Goal: Task Accomplishment & Management: Complete application form

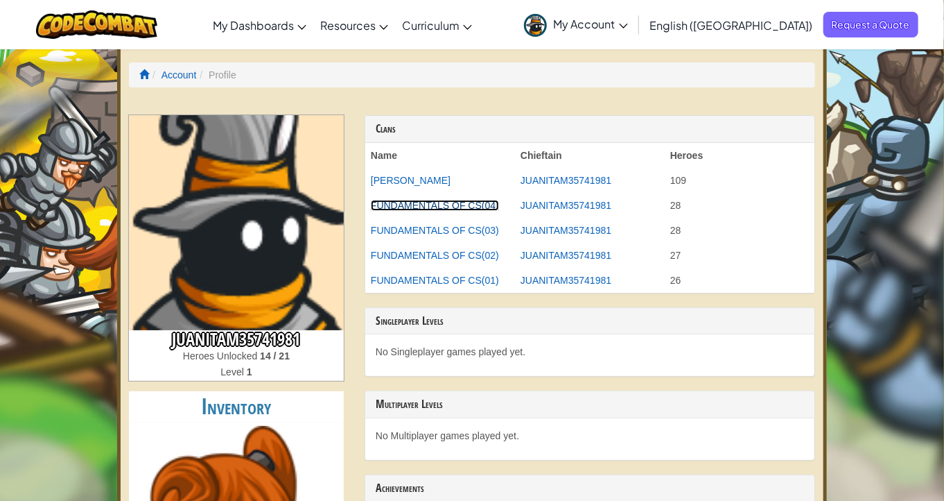
click at [452, 202] on link "FUNDAMENTALS OF CS(04)" at bounding box center [435, 205] width 128 height 11
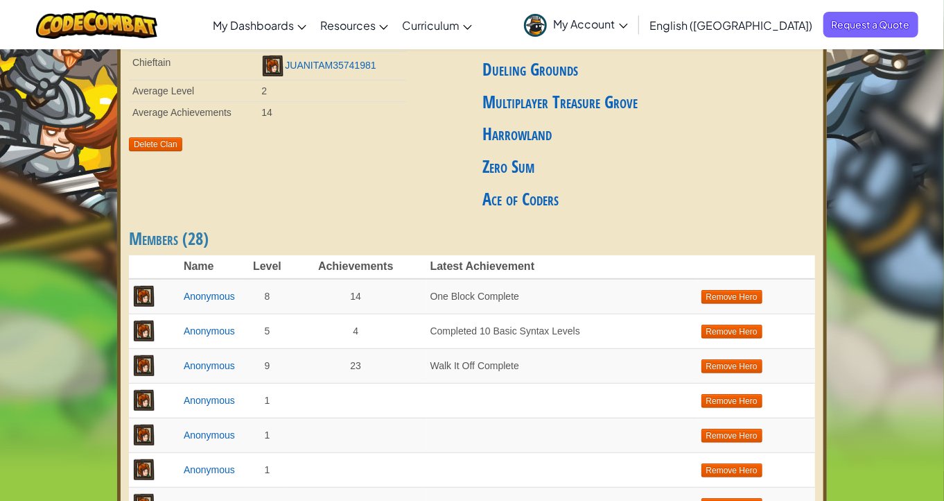
scroll to position [126, 0]
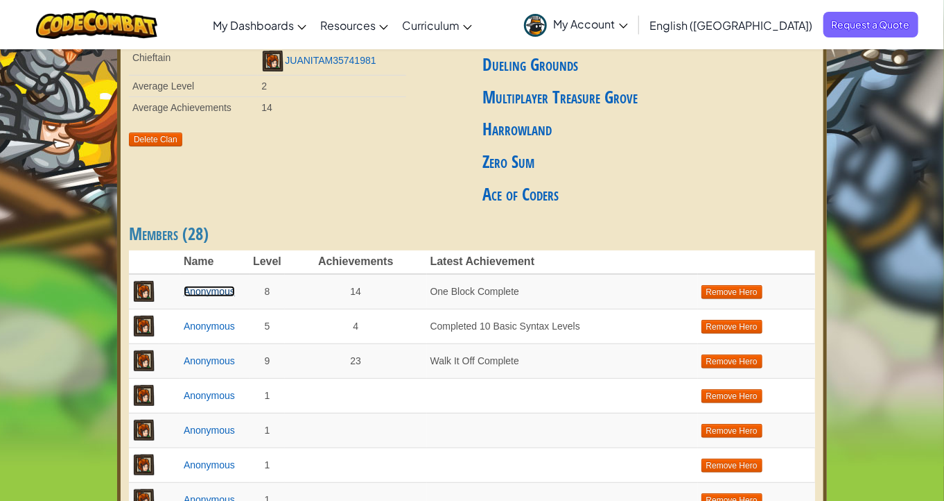
click at [202, 294] on link "Anonymous" at bounding box center [209, 291] width 51 height 11
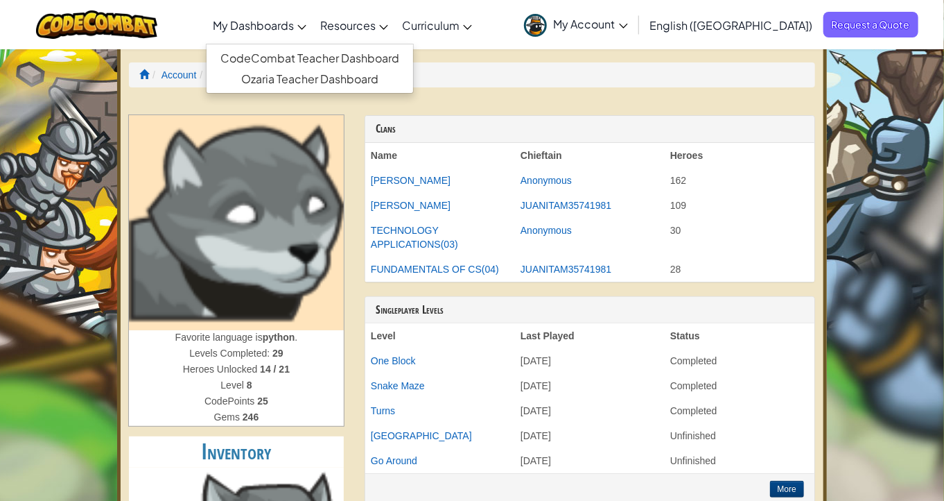
click at [313, 24] on link "My Dashboards" at bounding box center [259, 24] width 107 height 37
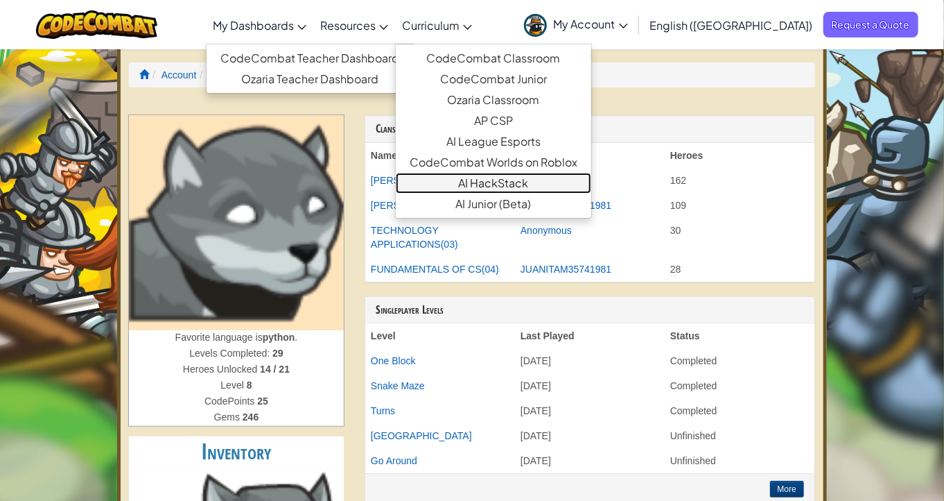
click at [552, 179] on link "AI HackStack" at bounding box center [493, 183] width 195 height 21
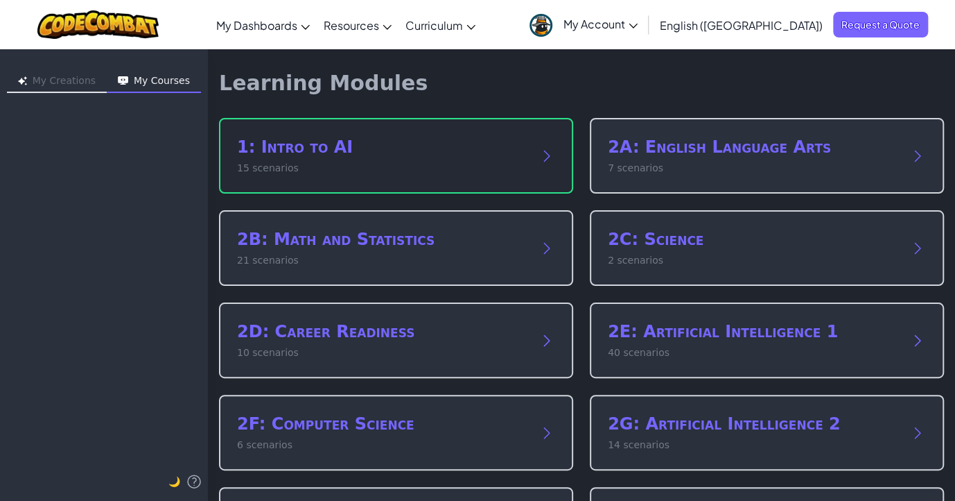
click at [539, 155] on icon at bounding box center [547, 156] width 17 height 17
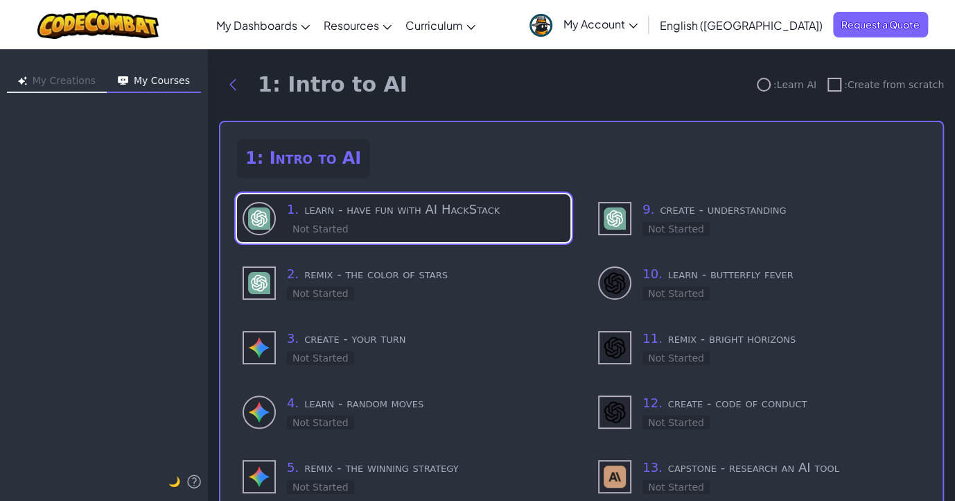
click at [387, 212] on h3 "1 . learn - have fun with AI HackStack" at bounding box center [426, 209] width 278 height 19
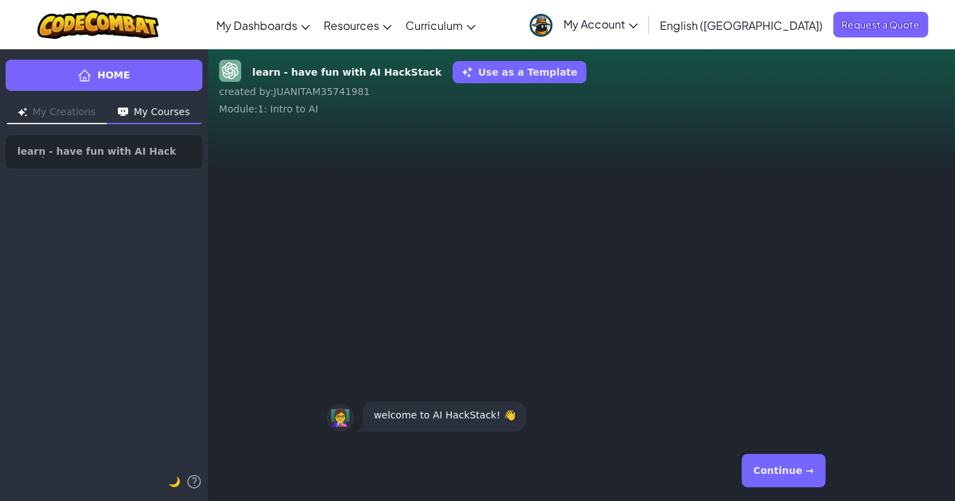
click at [779, 467] on button "Continue →" at bounding box center [784, 469] width 84 height 33
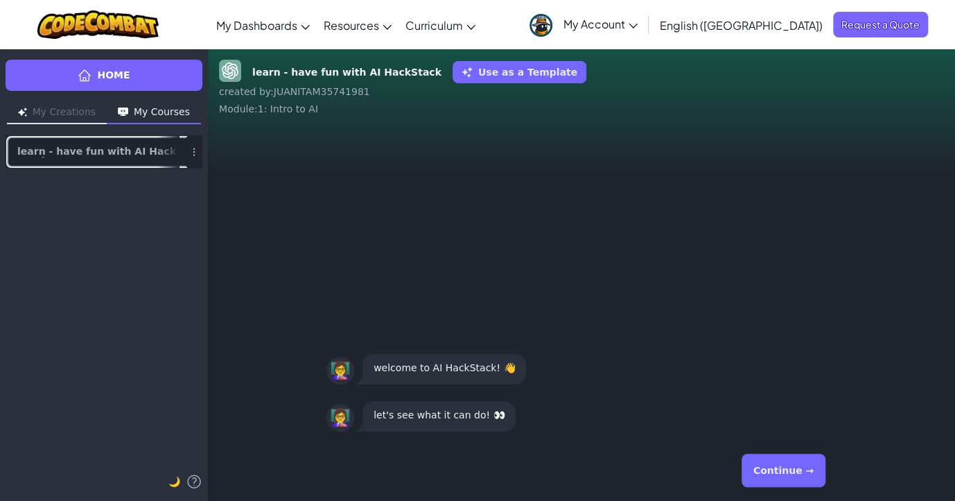
click at [121, 158] on link "learn - have fun with AI HackStack" at bounding box center [104, 151] width 197 height 33
click at [140, 145] on link "learn - have fun with AI HackStack" at bounding box center [104, 151] width 197 height 33
click at [138, 161] on link "learn - have fun with AI HackStack" at bounding box center [104, 151] width 197 height 33
click at [159, 112] on button "My Courses" at bounding box center [154, 113] width 94 height 22
click at [505, 81] on button "Use as a Template" at bounding box center [520, 72] width 134 height 22
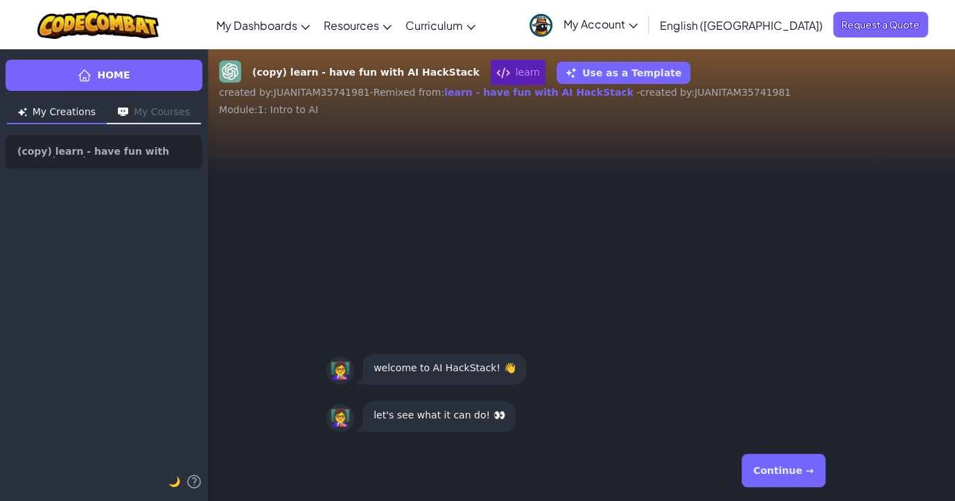
click at [491, 71] on span "learn" at bounding box center [518, 73] width 55 height 26
drag, startPoint x: 78, startPoint y: 109, endPoint x: 477, endPoint y: 275, distance: 432.3
click at [477, 275] on div "👩‍🏫 let's see what it can do! 👀 👩‍🏫 welcome to AI HackStack! 👋" at bounding box center [581, 284] width 747 height 312
click at [174, 114] on button "My Courses" at bounding box center [154, 113] width 94 height 22
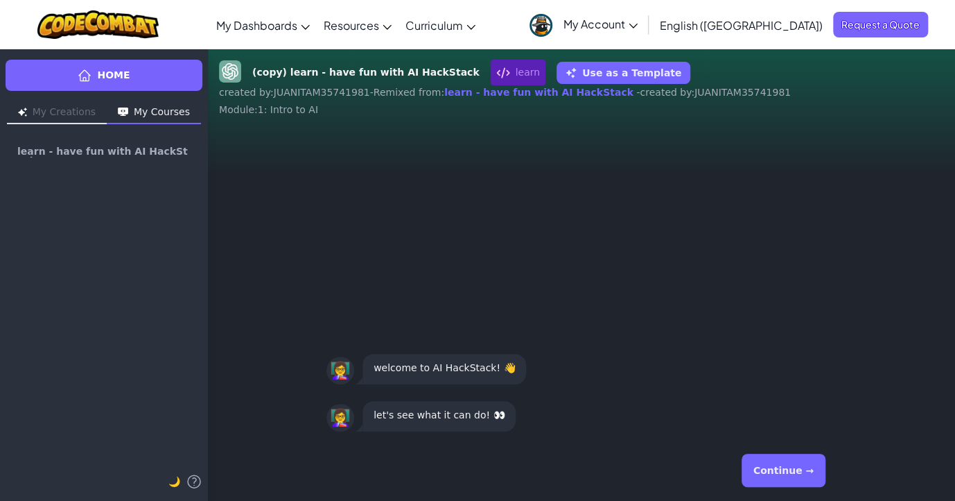
drag, startPoint x: 494, startPoint y: 72, endPoint x: 433, endPoint y: 132, distance: 85.3
click at [433, 132] on div "👩‍🏫 let's see what it can do! 👀 👩‍🏫 welcome to AI HackStack! 👋" at bounding box center [581, 284] width 747 height 312
drag, startPoint x: 441, startPoint y: 92, endPoint x: 421, endPoint y: 117, distance: 32.0
click at [421, 117] on div "(copy) learn - have fun with AI HackStack learn Use as a Template created by : …" at bounding box center [581, 275] width 747 height 452
click at [444, 89] on link "learn - have fun with AI HackStack" at bounding box center [538, 92] width 189 height 11
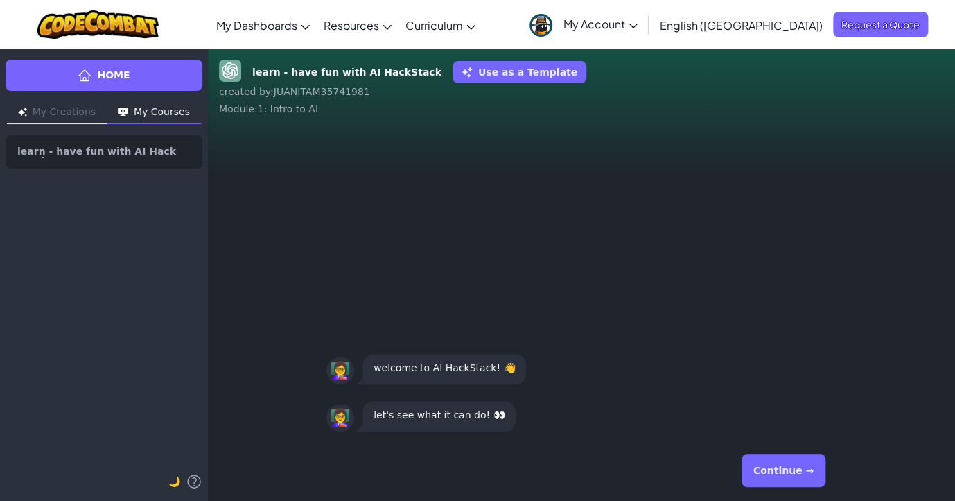
click at [781, 476] on button "Continue →" at bounding box center [784, 469] width 84 height 33
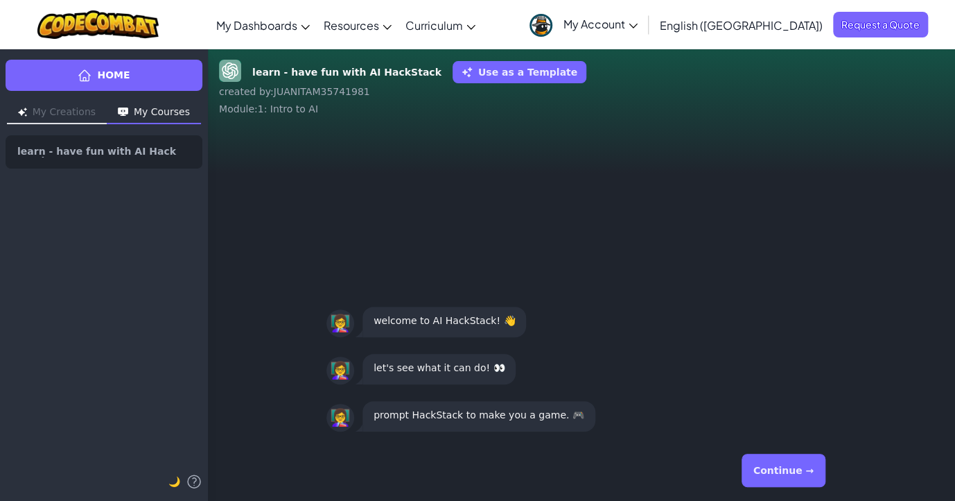
click at [784, 470] on button "Continue →" at bounding box center [784, 469] width 84 height 33
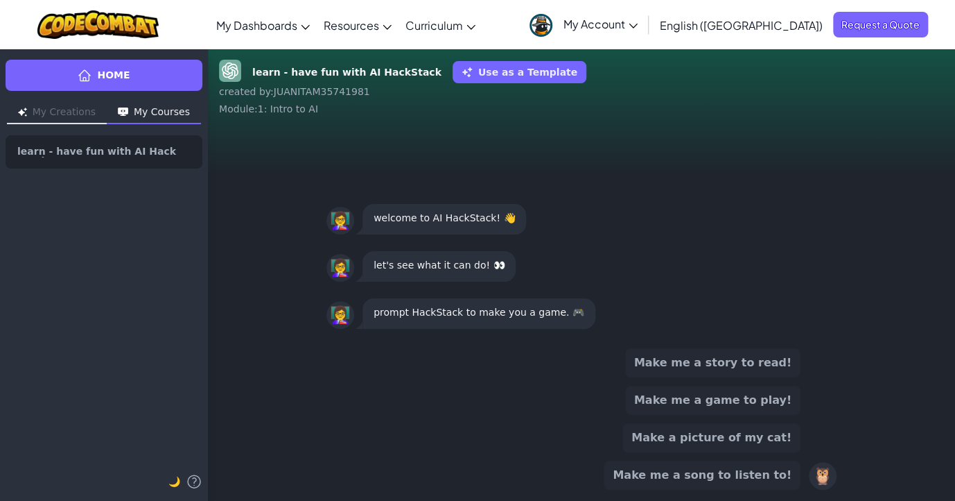
click at [768, 401] on button "Make me a game to play!" at bounding box center [712, 399] width 175 height 29
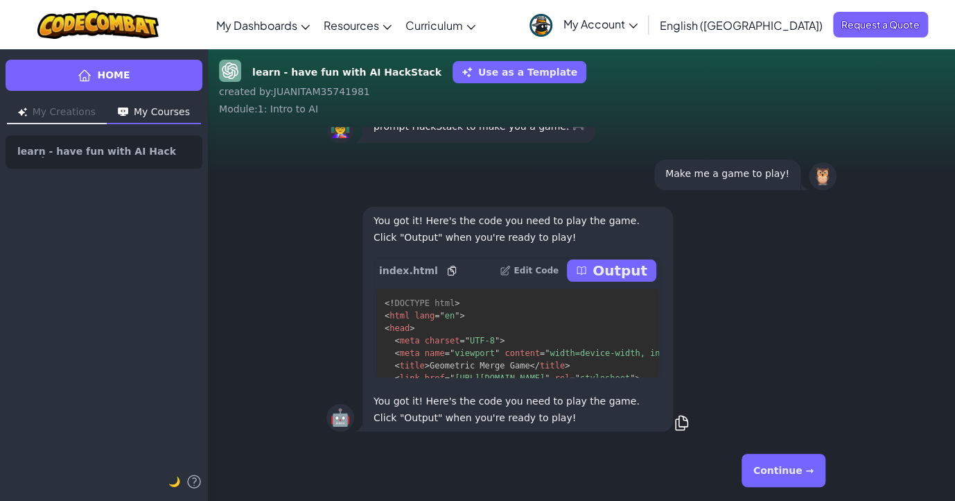
click at [446, 266] on icon at bounding box center [451, 270] width 11 height 11
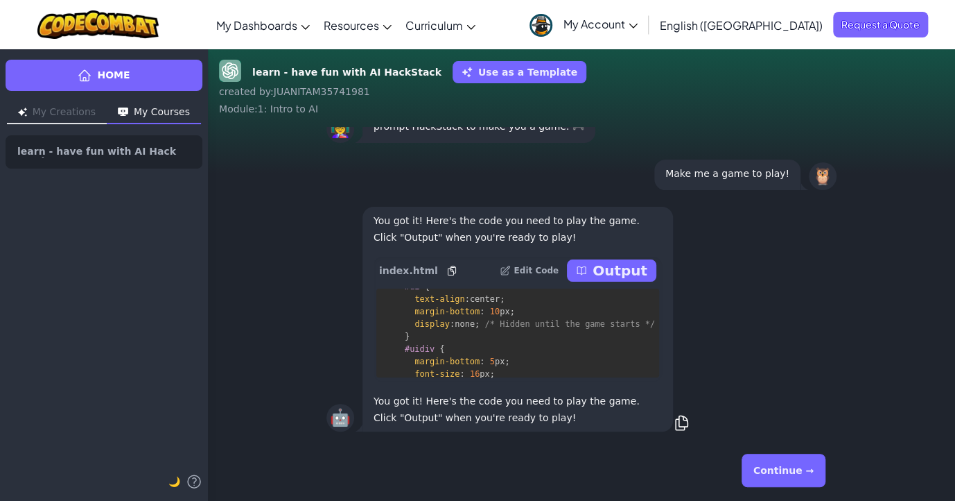
click at [546, 265] on p "Edit Code" at bounding box center [536, 270] width 45 height 11
click at [79, 114] on button "My Creations" at bounding box center [57, 113] width 100 height 22
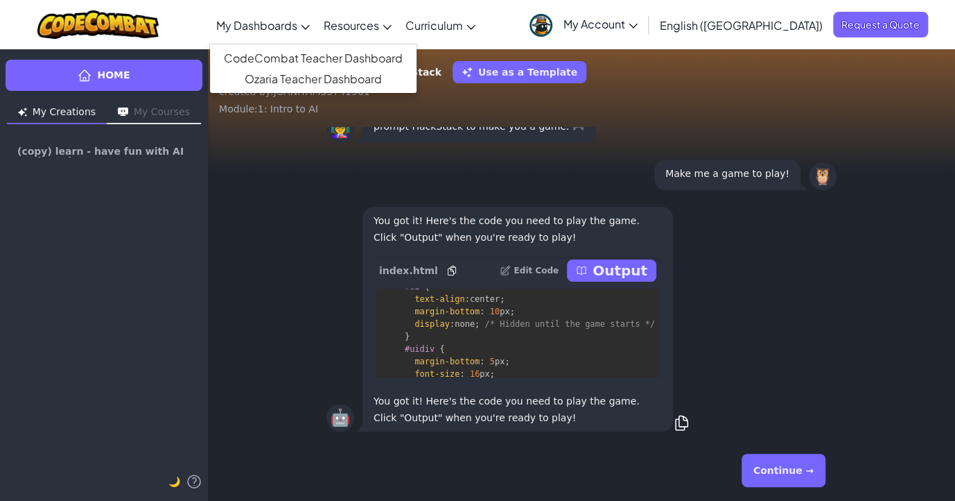
click at [297, 20] on span "My Dashboards" at bounding box center [256, 25] width 81 height 15
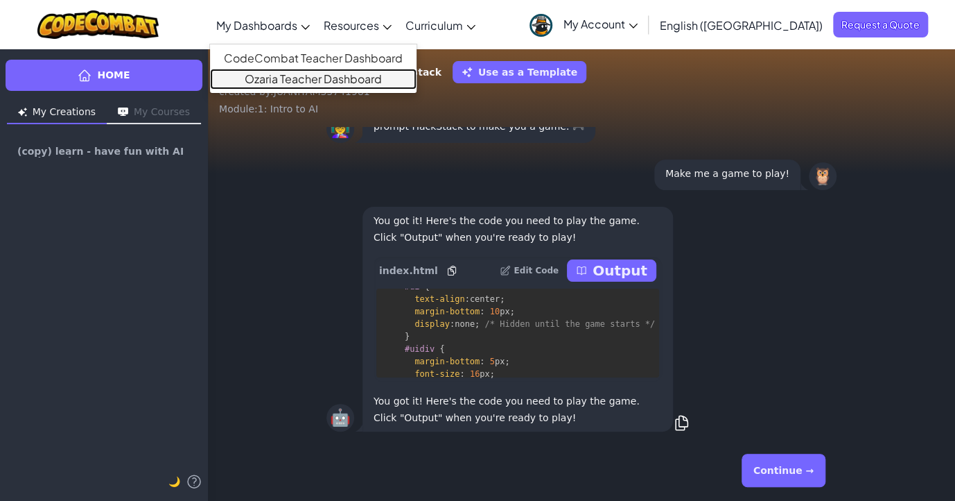
click at [329, 74] on link "Ozaria Teacher Dashboard" at bounding box center [313, 79] width 207 height 21
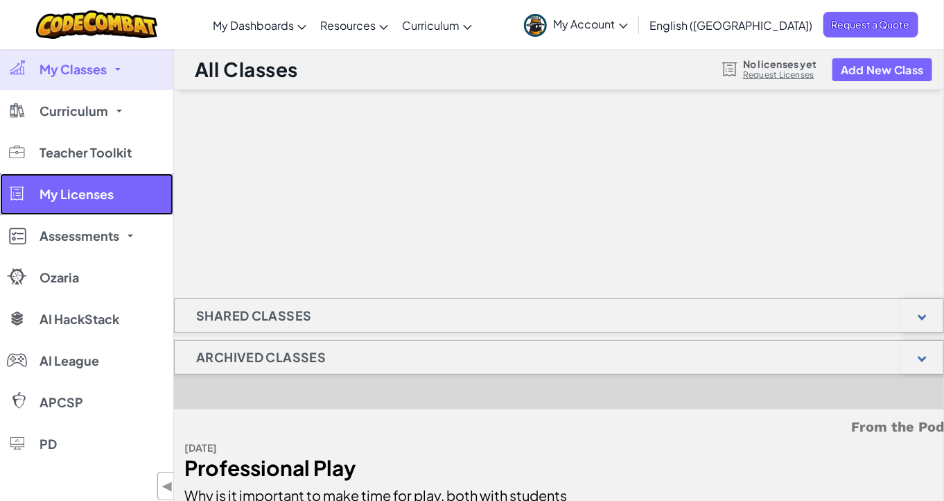
click at [82, 185] on link "My Licenses" at bounding box center [86, 194] width 173 height 42
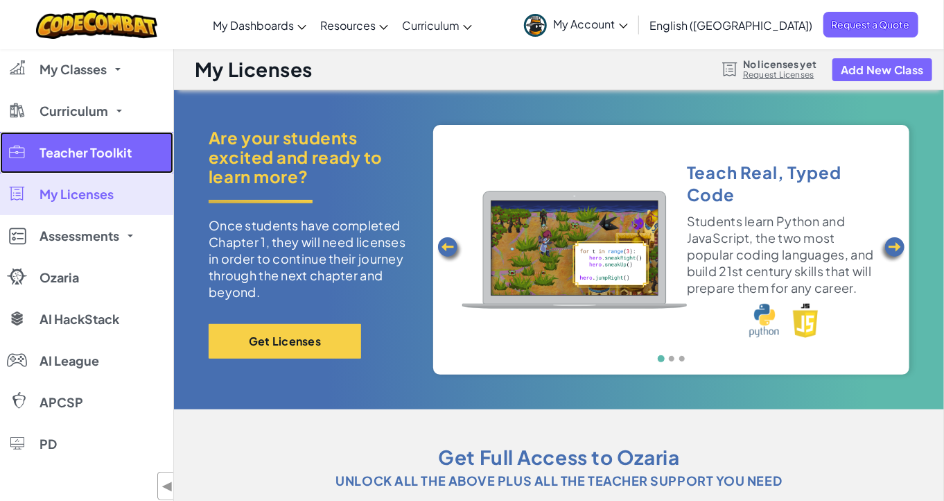
click at [98, 163] on link "Teacher Toolkit" at bounding box center [86, 153] width 173 height 42
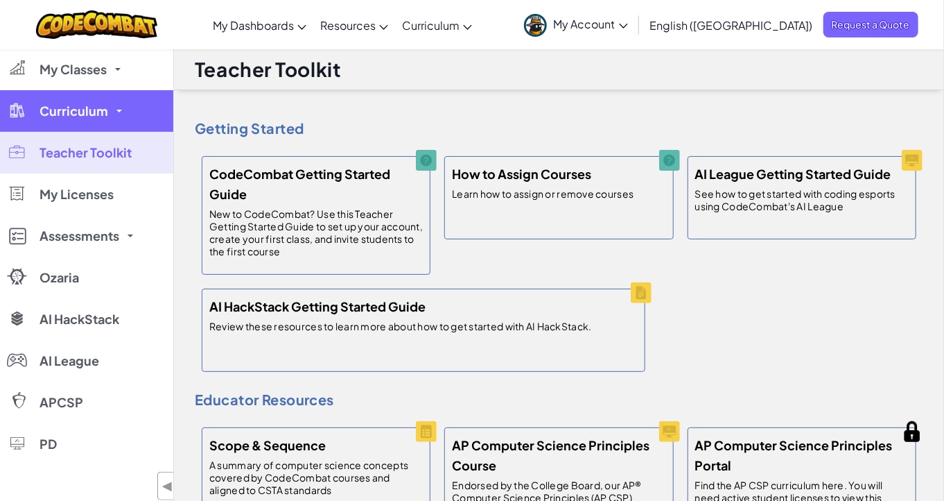
click at [87, 112] on span "Curriculum" at bounding box center [74, 111] width 69 height 12
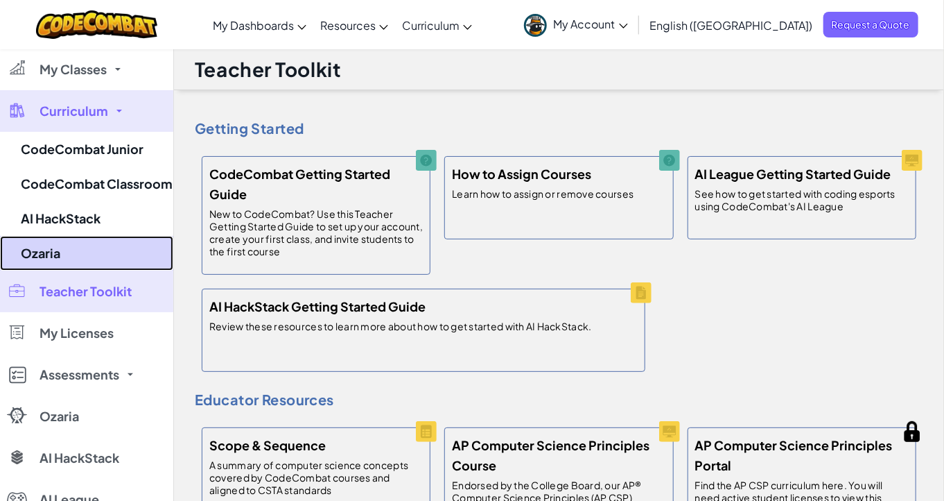
click at [68, 247] on link "Ozaria" at bounding box center [86, 253] width 173 height 35
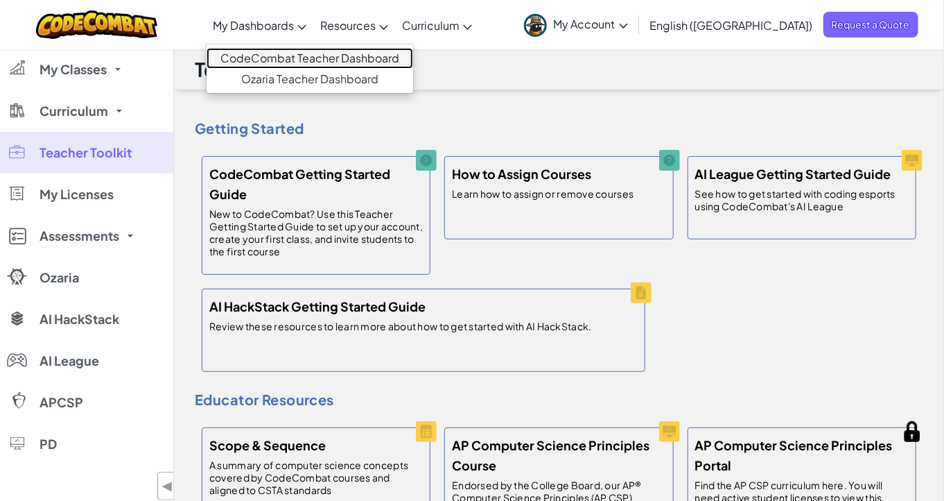
click at [313, 54] on link "CodeCombat Teacher Dashboard" at bounding box center [310, 58] width 207 height 21
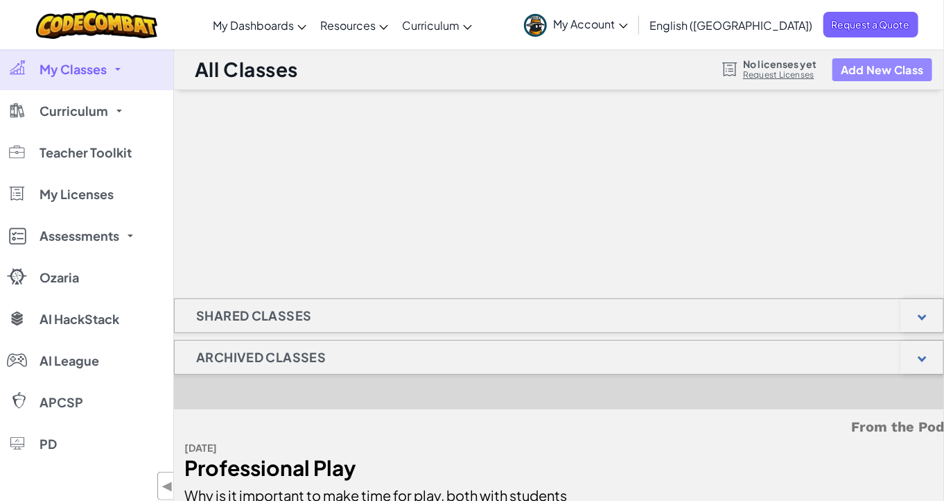
click at [865, 66] on button "Add New Class" at bounding box center [883, 69] width 100 height 23
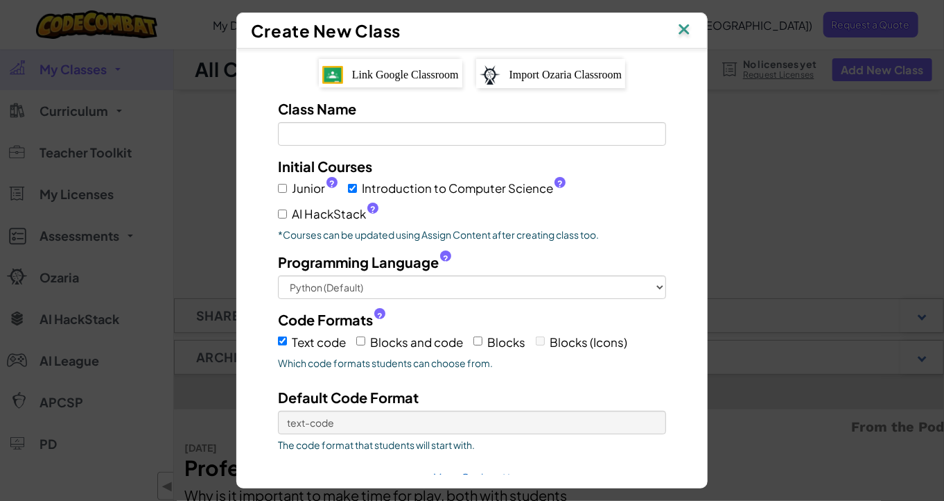
click at [419, 74] on span "Link Google Classroom" at bounding box center [405, 75] width 107 height 12
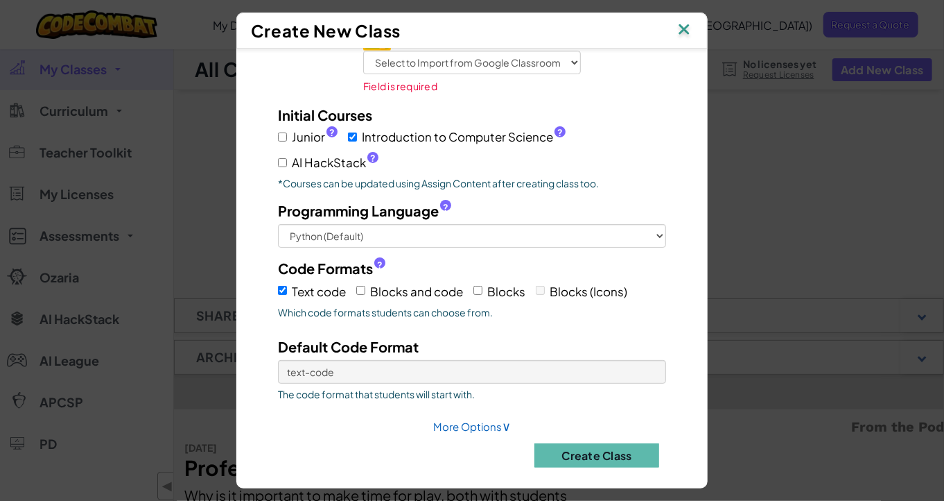
scroll to position [44, 0]
click at [575, 457] on button "Create Class" at bounding box center [596, 454] width 125 height 24
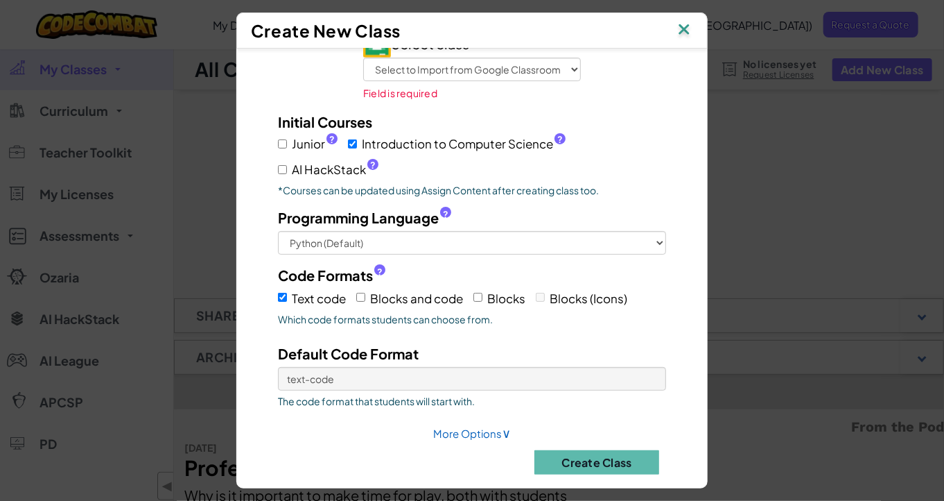
scroll to position [0, 0]
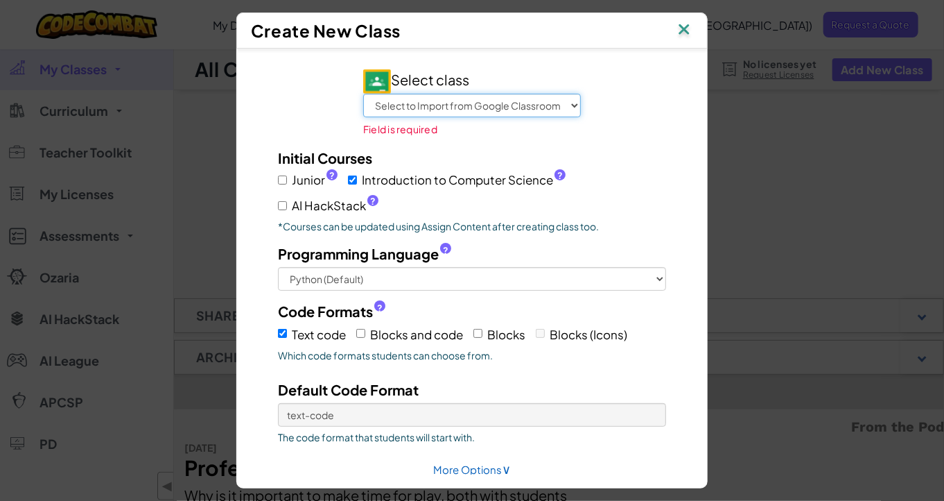
click at [499, 107] on select "Select to Import from Google Classroom INTRO TO COMP SCI(02) PACE 8B(09) INTRO …" at bounding box center [472, 106] width 218 height 24
select select "791676910827"
click at [363, 94] on select "Select to Import from Google Classroom INTRO TO COMP SCI(02) PACE 8B(09) INTRO …" at bounding box center [472, 106] width 218 height 24
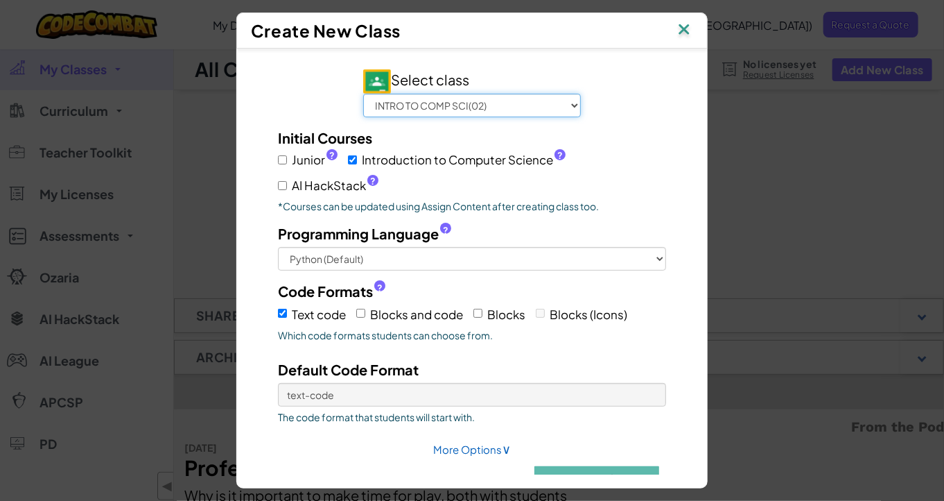
click at [501, 112] on select "Select to Import from Google Classroom INTRO TO COMP SCI(02) PACE 8B(09) INTRO …" at bounding box center [472, 106] width 218 height 24
click at [494, 107] on select "Select to Import from Google Classroom INTRO TO COMP SCI(02) PACE 8B(09) INTRO …" at bounding box center [472, 106] width 218 height 24
click at [538, 110] on select "Select to Import from Google Classroom INTRO TO COMP SCI(02) PACE 8B(09) INTRO …" at bounding box center [472, 106] width 218 height 24
click at [599, 120] on div "Select class Select to Import from Google Classroom INTRO TO COMP SCI(02) PACE …" at bounding box center [472, 292] width 430 height 446
click at [693, 28] on img at bounding box center [684, 30] width 18 height 21
